Goal: Understand process/instructions

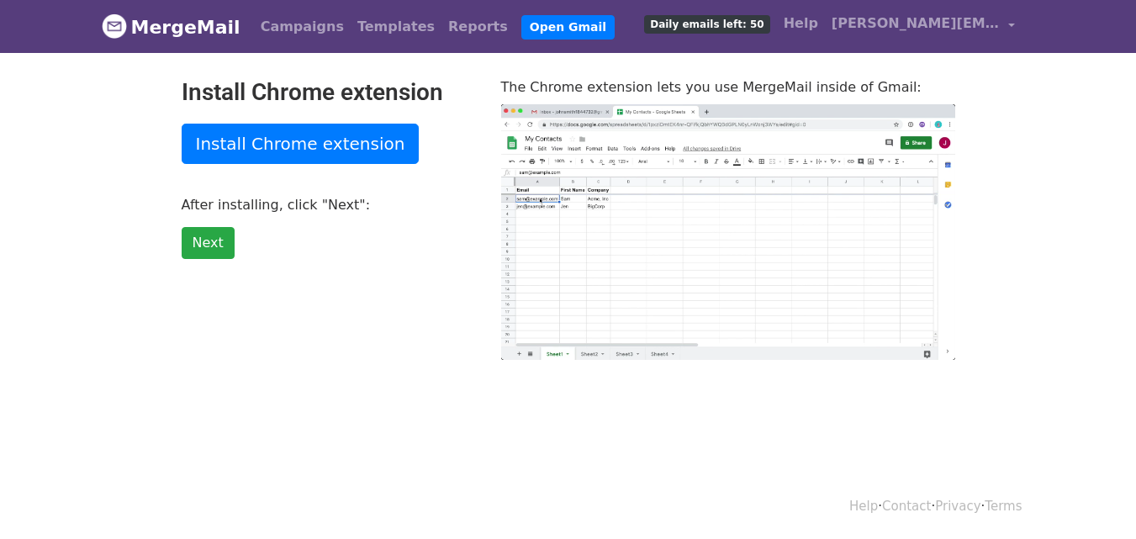
click at [394, 140] on p "Install Chrome extension" at bounding box center [329, 144] width 294 height 40
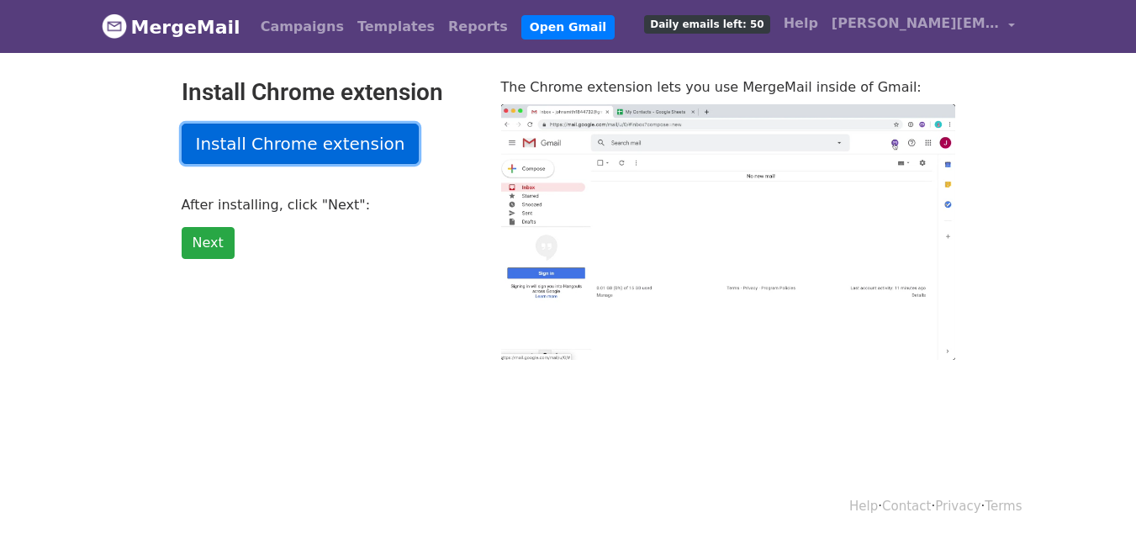
click at [355, 144] on link "Install Chrome extension" at bounding box center [301, 144] width 238 height 40
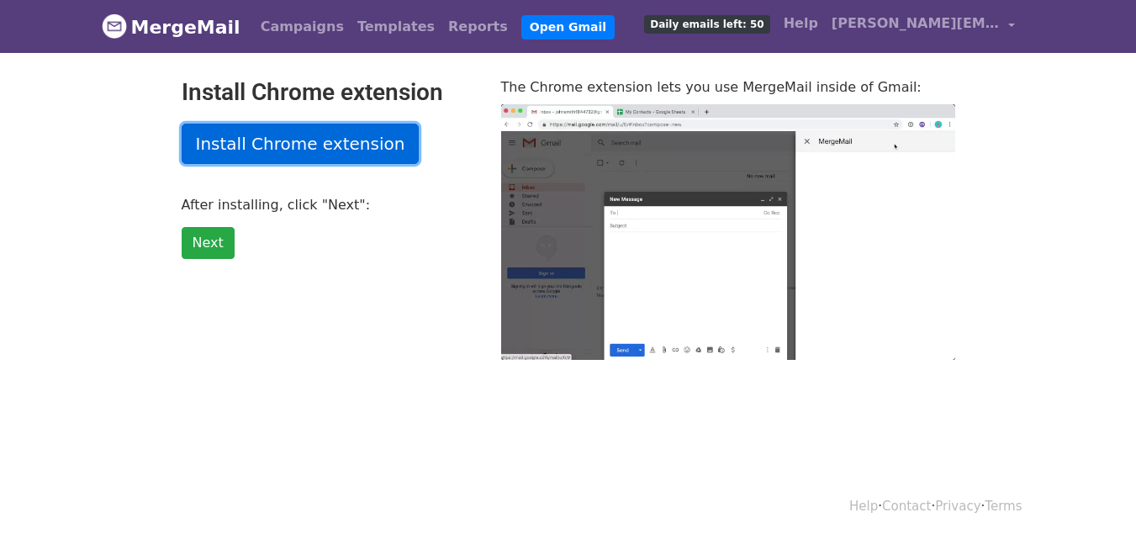
type input "10.89"
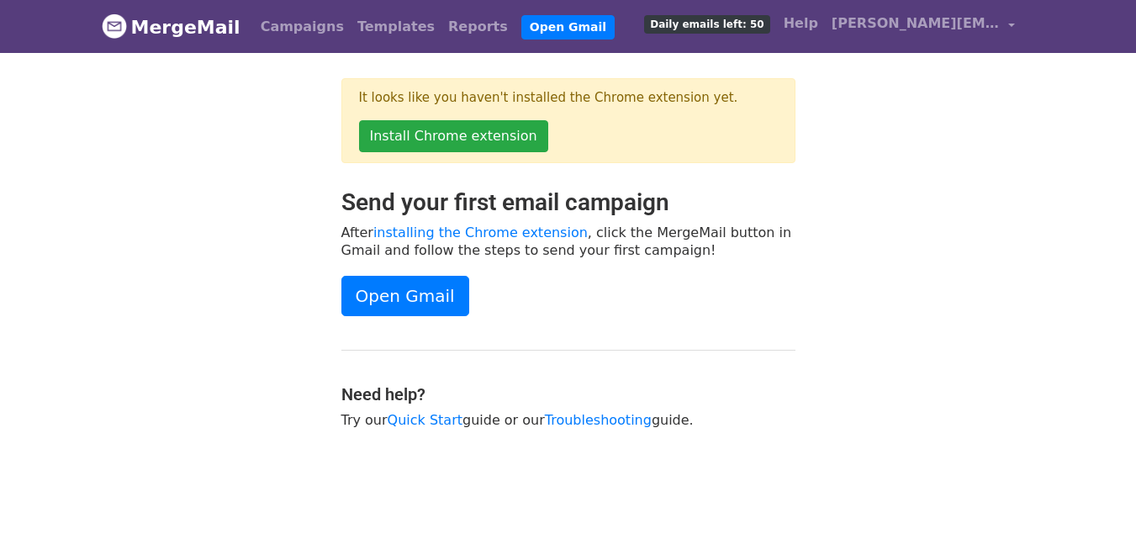
click at [961, 236] on div "Send your first email campaign After installing the Chrome extension , click th…" at bounding box center [568, 316] width 959 height 257
